Goal: Consume media (video, audio): Consume media (video, audio)

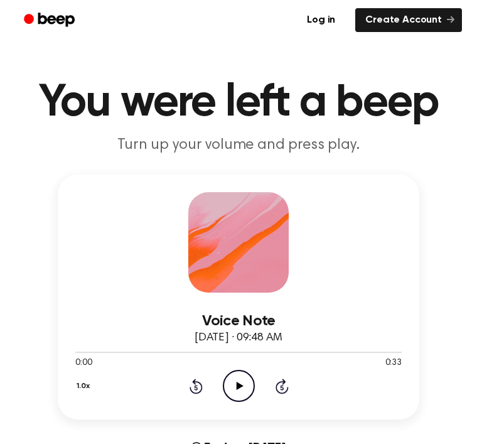
click at [246, 396] on icon "Play Audio" at bounding box center [239, 386] width 32 height 32
click at [233, 389] on icon "Pause Audio" at bounding box center [239, 386] width 32 height 32
click at [221, 381] on div "1.0x Rewind 5 seconds Play Audio Skip 5 seconds" at bounding box center [238, 386] width 327 height 32
click at [249, 398] on circle at bounding box center [239, 386] width 31 height 31
click at [252, 374] on icon "Pause Audio" at bounding box center [239, 386] width 32 height 32
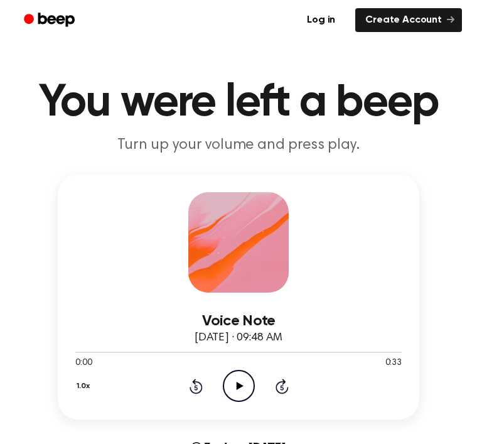
click at [233, 382] on icon "Play Audio" at bounding box center [239, 386] width 32 height 32
click at [251, 382] on icon "Pause Audio" at bounding box center [239, 386] width 32 height 32
click at [242, 387] on icon "Pause Audio" at bounding box center [239, 386] width 32 height 32
click at [239, 389] on icon "Play Audio" at bounding box center [239, 386] width 32 height 32
click at [247, 388] on icon "Pause Audio" at bounding box center [239, 386] width 32 height 32
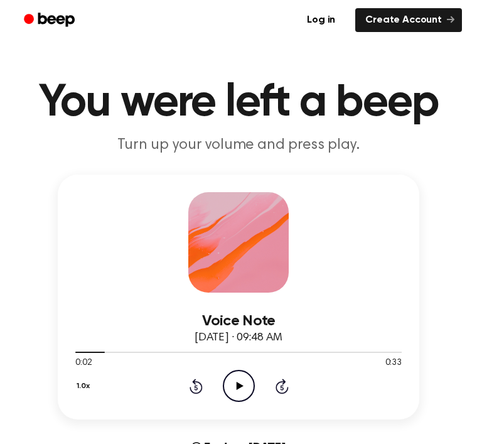
click at [241, 378] on icon "Play Audio" at bounding box center [239, 386] width 32 height 32
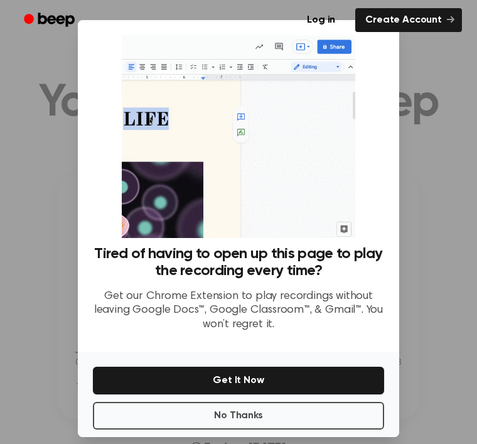
click at [247, 383] on div at bounding box center [238, 222] width 477 height 444
click at [246, 383] on div at bounding box center [238, 222] width 477 height 444
click at [252, 392] on button "Get It Now" at bounding box center [238, 381] width 291 height 28
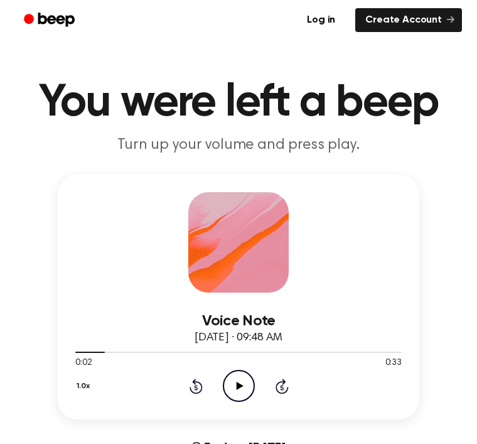
click at [243, 375] on icon "Play Audio" at bounding box center [239, 386] width 32 height 32
click at [189, 372] on div "1.0x Rewind 5 seconds Play Audio Skip 5 seconds" at bounding box center [238, 386] width 327 height 32
click at [193, 384] on icon "Rewind 5 seconds" at bounding box center [196, 386] width 14 height 16
click at [215, 391] on div "1.0x Rewind 5 seconds Play Audio Skip 5 seconds" at bounding box center [238, 386] width 327 height 32
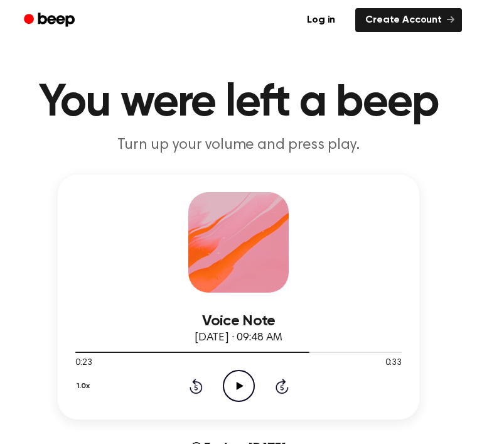
click at [202, 386] on icon at bounding box center [196, 386] width 13 height 15
click at [234, 378] on icon "Play Audio" at bounding box center [239, 386] width 32 height 32
click at [247, 389] on icon "Play Audio" at bounding box center [239, 386] width 32 height 32
